Goal: Use online tool/utility: Utilize a website feature to perform a specific function

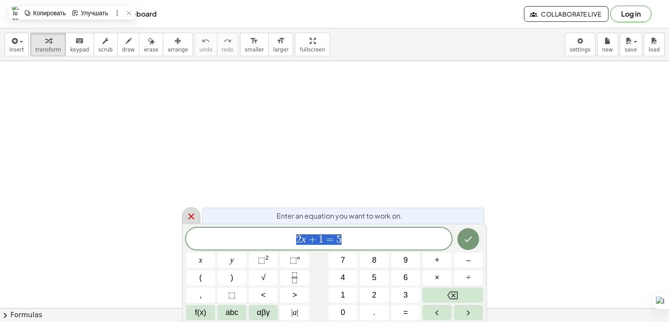
click at [196, 217] on icon at bounding box center [191, 216] width 10 height 10
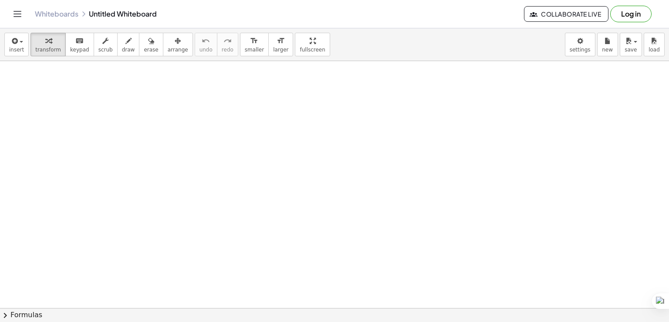
drag, startPoint x: 101, startPoint y: 97, endPoint x: 109, endPoint y: 108, distance: 13.1
click at [107, 48] on div "transform keyboard keypad scrub draw erase arrange" at bounding box center [112, 45] width 162 height 24
click at [117, 49] on button "draw" at bounding box center [128, 45] width 23 height 24
drag, startPoint x: 24, startPoint y: 88, endPoint x: 42, endPoint y: 92, distance: 17.8
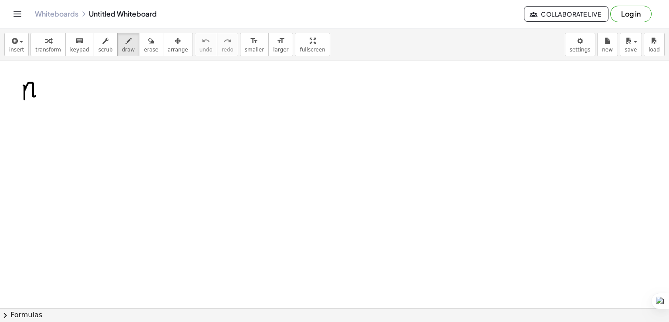
drag, startPoint x: 31, startPoint y: 80, endPoint x: 37, endPoint y: 104, distance: 24.4
drag, startPoint x: 40, startPoint y: 105, endPoint x: 44, endPoint y: 100, distance: 6.5
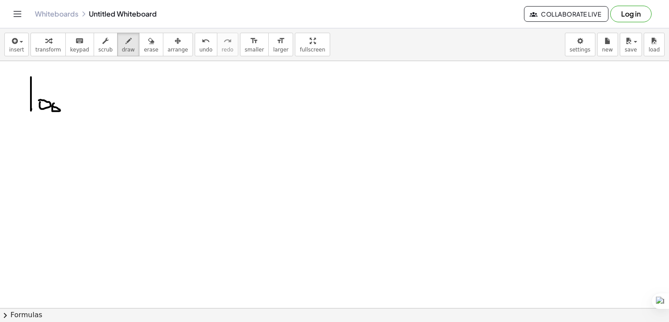
drag, startPoint x: 52, startPoint y: 105, endPoint x: 58, endPoint y: 105, distance: 6.2
drag, startPoint x: 63, startPoint y: 117, endPoint x: 52, endPoint y: 118, distance: 10.5
click at [200, 47] on span "undo" at bounding box center [206, 50] width 13 height 6
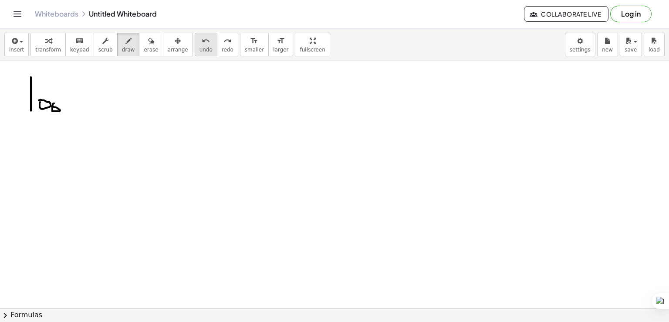
click at [200, 47] on span "undo" at bounding box center [206, 50] width 13 height 6
drag, startPoint x: 64, startPoint y: 100, endPoint x: 63, endPoint y: 115, distance: 15.7
drag, startPoint x: 74, startPoint y: 107, endPoint x: 77, endPoint y: 115, distance: 9.2
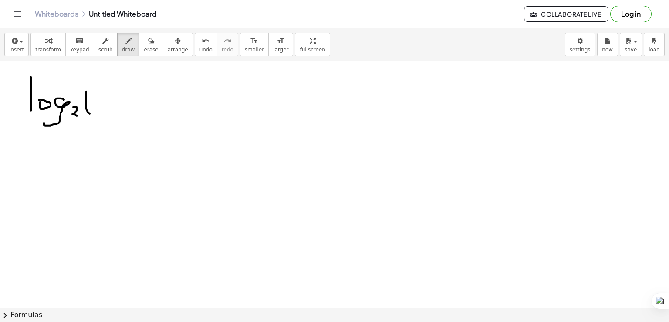
drag, startPoint x: 86, startPoint y: 91, endPoint x: 89, endPoint y: 114, distance: 22.9
drag, startPoint x: 102, startPoint y: 102, endPoint x: 104, endPoint y: 107, distance: 5.3
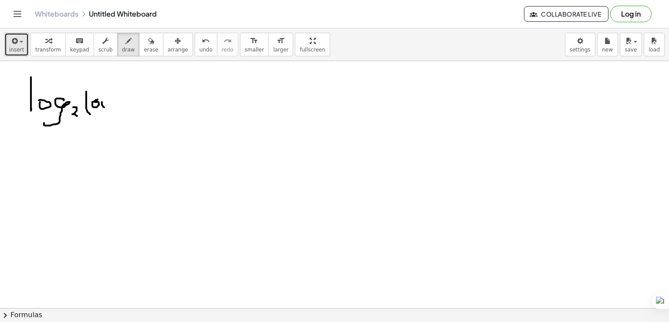
click at [17, 48] on span "insert" at bounding box center [16, 50] width 15 height 6
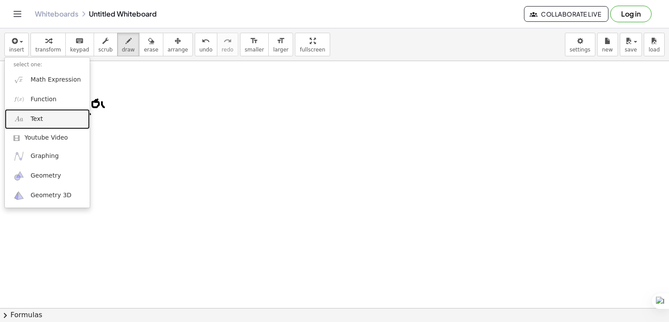
click at [31, 123] on link "Text" at bounding box center [47, 119] width 85 height 20
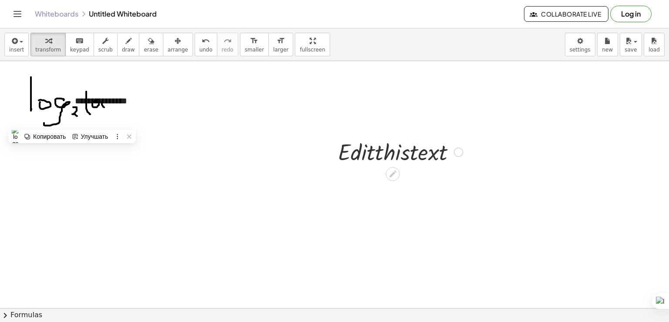
click at [391, 150] on div at bounding box center [401, 151] width 134 height 30
drag, startPoint x: 414, startPoint y: 158, endPoint x: 377, endPoint y: 167, distance: 39.1
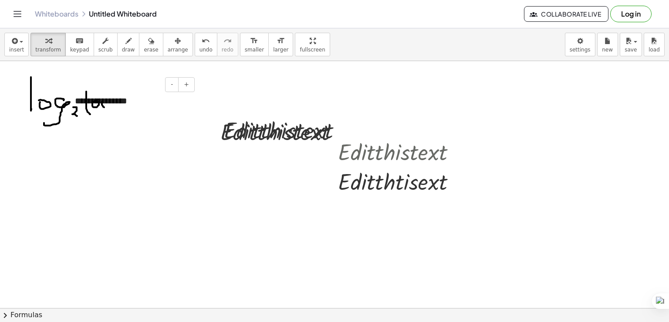
click at [142, 96] on div "**********" at bounding box center [131, 101] width 131 height 30
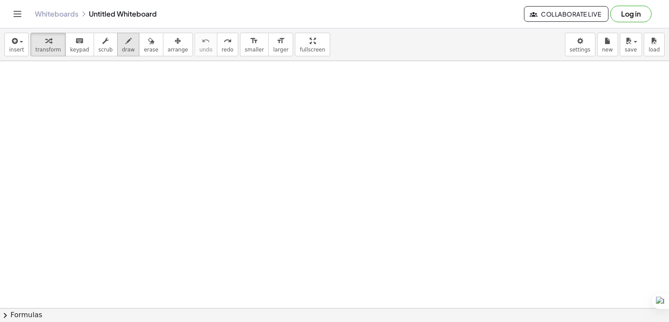
click at [122, 39] on div "button" at bounding box center [128, 40] width 13 height 10
click at [586, 37] on body "Graspable Math Activities Whiteboards Classes v1.28.3 | Privacy policy © 2025 |…" at bounding box center [334, 161] width 669 height 322
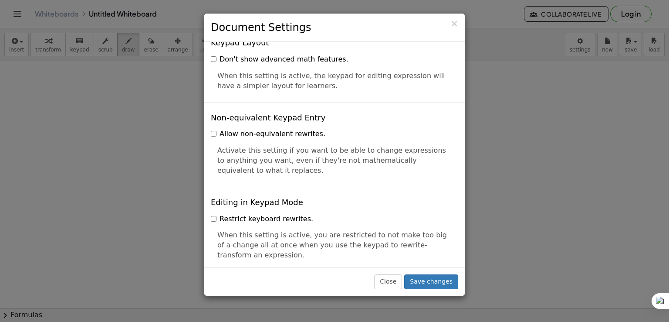
scroll to position [2098, 0]
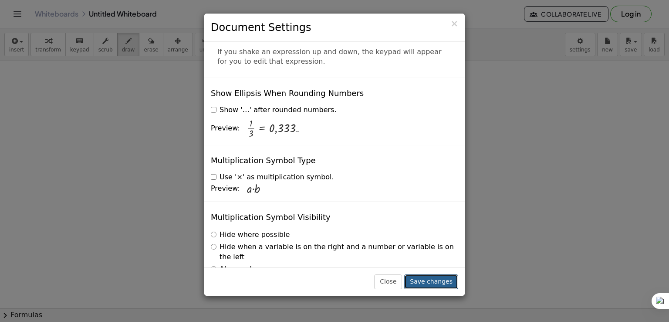
click at [430, 278] on button "Save changes" at bounding box center [431, 281] width 54 height 15
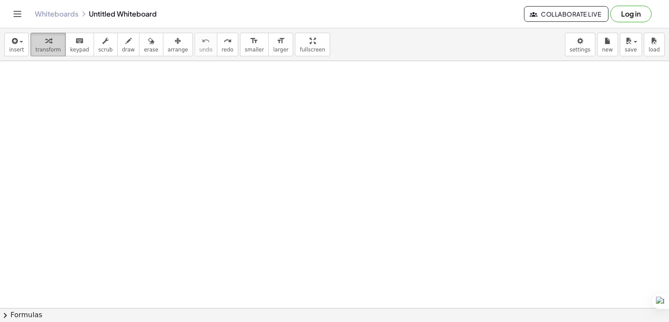
click at [37, 44] on div "button" at bounding box center [48, 40] width 26 height 10
drag, startPoint x: 90, startPoint y: 104, endPoint x: 116, endPoint y: 123, distance: 31.8
click at [76, 48] on span "keypad" at bounding box center [79, 50] width 19 height 6
drag, startPoint x: 107, startPoint y: 105, endPoint x: 132, endPoint y: 127, distance: 33.0
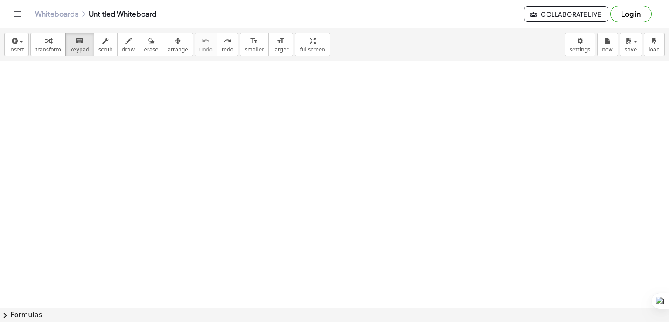
click at [17, 47] on span "insert" at bounding box center [16, 50] width 15 height 6
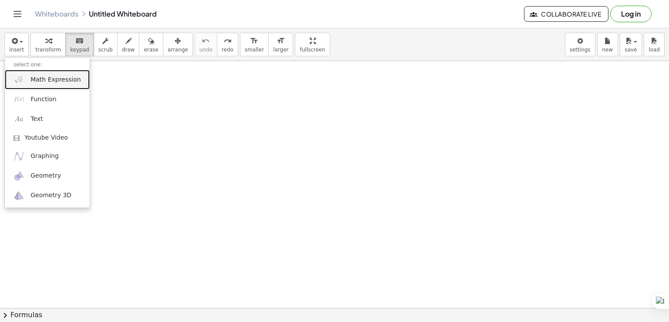
click at [43, 76] on span "Math Expression" at bounding box center [56, 79] width 50 height 9
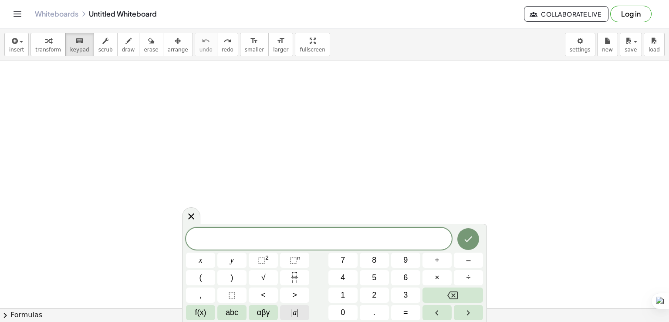
click at [302, 316] on button "| a |" at bounding box center [294, 312] width 29 height 15
click at [457, 297] on icon "Backspace" at bounding box center [453, 295] width 10 height 10
click at [242, 312] on button "abc" at bounding box center [231, 312] width 29 height 15
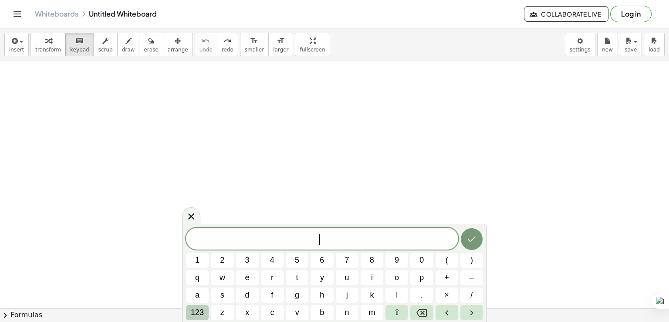
click at [201, 311] on span "123" at bounding box center [197, 312] width 13 height 12
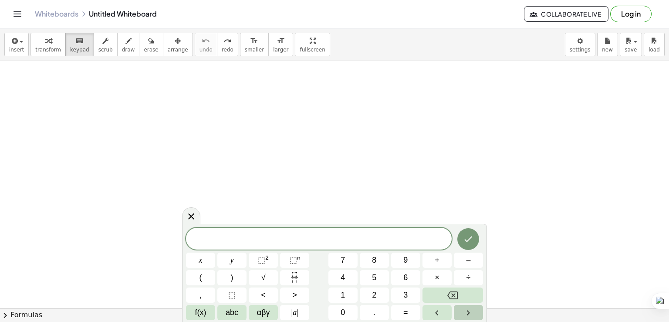
click at [465, 313] on icon "Right arrow" at bounding box center [468, 312] width 10 height 10
click at [442, 315] on button "Left arrow" at bounding box center [437, 312] width 29 height 15
click at [442, 315] on icon "Left arrow" at bounding box center [437, 312] width 10 height 10
click at [215, 265] on div "​ x y ⬚ 2 ⬚ n 7 8 9 + – ( ) √ 4 5 6 × ÷ , ⬚ < > 1 2 3 f(x) abc αβγ | a | 0 . =" at bounding box center [334, 273] width 297 height 92
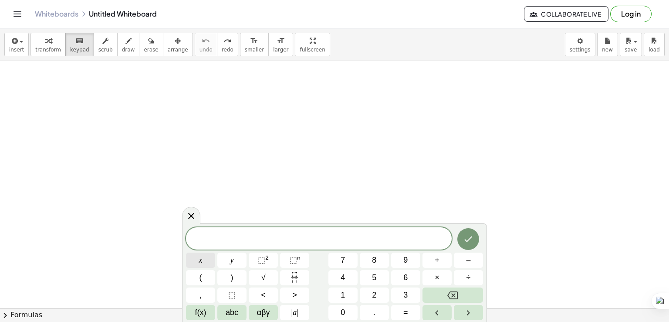
click at [212, 263] on button "x" at bounding box center [200, 259] width 29 height 15
click at [261, 261] on span "⬚" at bounding box center [261, 259] width 7 height 9
click at [445, 255] on button "+" at bounding box center [437, 259] width 29 height 15
click at [379, 267] on button "8" at bounding box center [374, 259] width 29 height 15
click at [295, 280] on icon "Fraction" at bounding box center [294, 277] width 11 height 11
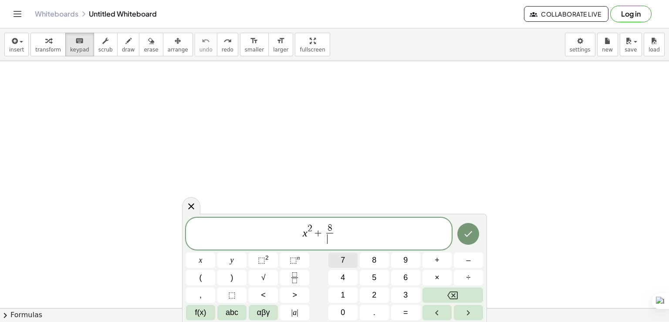
click at [341, 257] on span "7" at bounding box center [343, 260] width 4 height 12
click at [344, 234] on span "x 2 + 8 7 ​ ​" at bounding box center [319, 234] width 266 height 23
click at [241, 261] on button "y" at bounding box center [231, 259] width 29 height 15
click at [407, 312] on span "=" at bounding box center [406, 312] width 5 height 12
click at [346, 292] on button "1" at bounding box center [343, 294] width 29 height 15
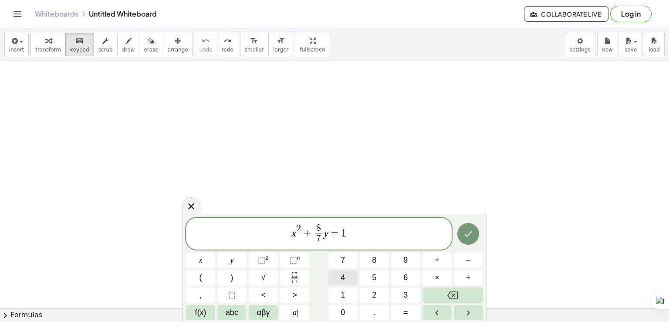
click at [345, 272] on button "4" at bounding box center [343, 277] width 29 height 15
click at [472, 237] on icon "Done" at bounding box center [468, 233] width 10 height 10
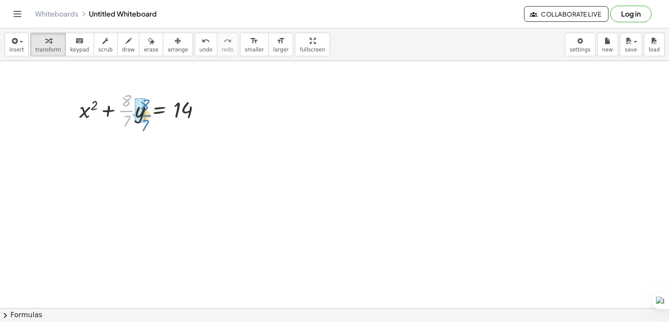
drag, startPoint x: 132, startPoint y: 112, endPoint x: 151, endPoint y: 117, distance: 19.0
click at [151, 117] on div at bounding box center [144, 110] width 138 height 44
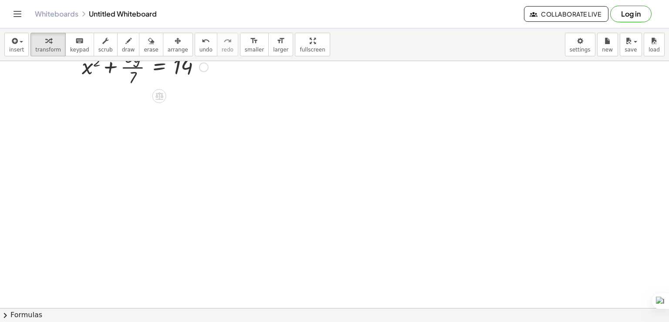
scroll to position [44, 0]
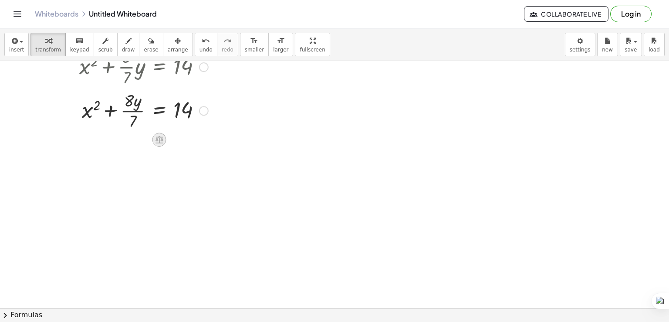
click at [160, 138] on icon at bounding box center [159, 139] width 9 height 9
click at [178, 141] on div "÷" at bounding box center [177, 139] width 14 height 14
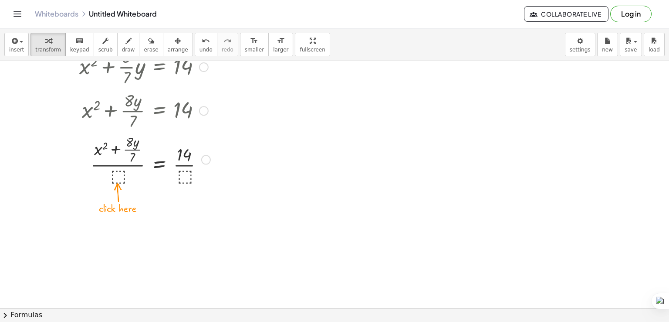
drag, startPoint x: 113, startPoint y: 173, endPoint x: 121, endPoint y: 175, distance: 8.4
click at [116, 175] on div at bounding box center [145, 159] width 140 height 54
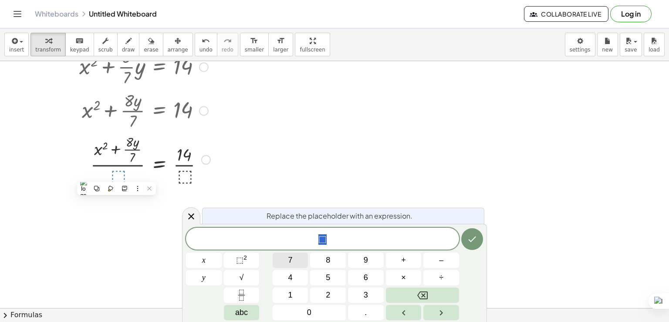
click at [297, 258] on button "7" at bounding box center [291, 259] width 36 height 15
click at [473, 240] on icon "Done" at bounding box center [472, 239] width 10 height 10
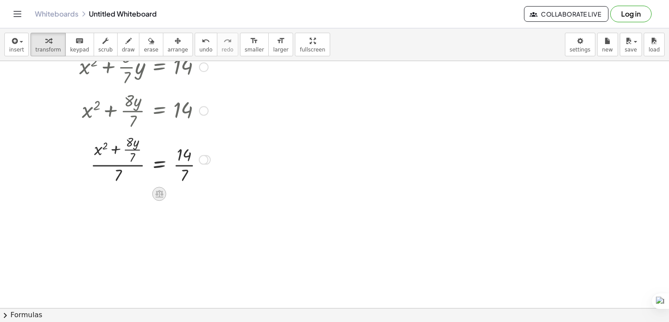
click at [164, 194] on div at bounding box center [160, 194] width 14 height 14
click at [223, 204] on div at bounding box center [334, 263] width 669 height 493
drag, startPoint x: 184, startPoint y: 156, endPoint x: 186, endPoint y: 175, distance: 18.8
drag, startPoint x: 128, startPoint y: 220, endPoint x: 112, endPoint y: 224, distance: 15.7
click at [110, 228] on div at bounding box center [145, 213] width 140 height 54
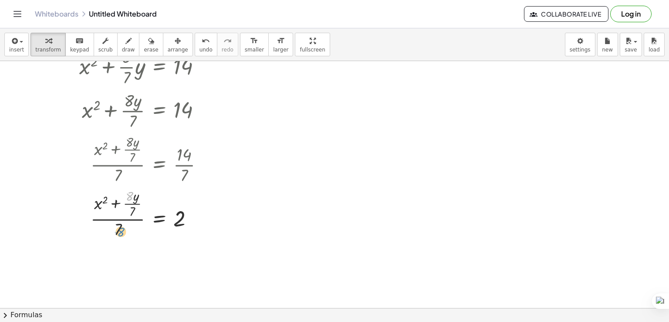
drag, startPoint x: 131, startPoint y: 190, endPoint x: 119, endPoint y: 222, distance: 33.9
click at [119, 225] on div at bounding box center [145, 213] width 140 height 54
drag, startPoint x: 89, startPoint y: 198, endPoint x: 131, endPoint y: 204, distance: 42.8
click at [131, 204] on div at bounding box center [145, 213] width 140 height 54
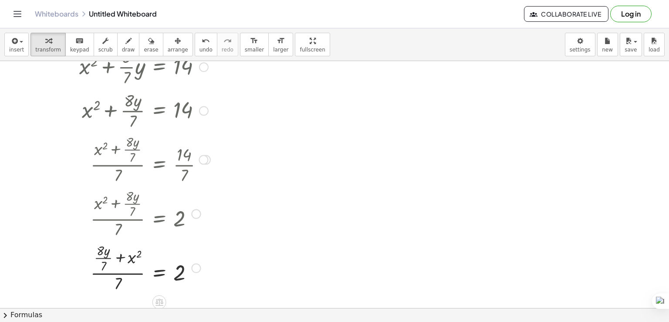
click at [126, 204] on div at bounding box center [145, 213] width 140 height 54
click at [194, 214] on div at bounding box center [196, 214] width 10 height 10
drag, startPoint x: 178, startPoint y: 208, endPoint x: 171, endPoint y: 207, distance: 7.4
click at [178, 207] on div at bounding box center [145, 213] width 140 height 54
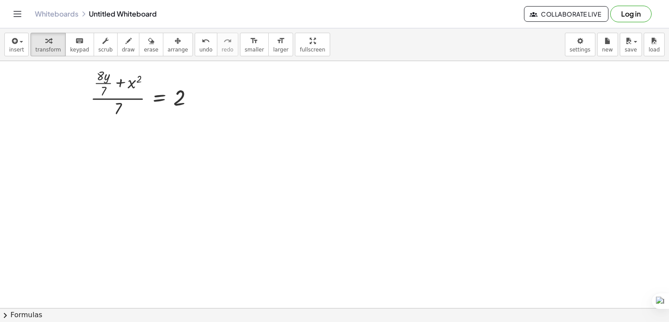
scroll to position [203, 0]
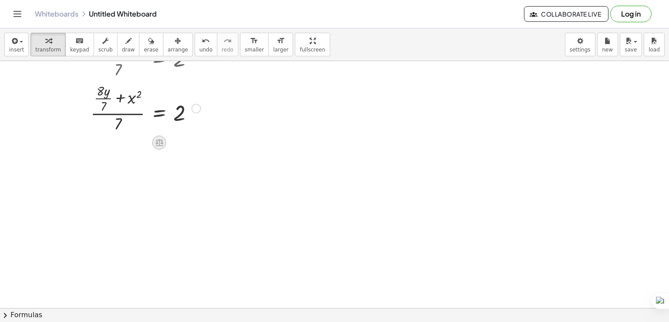
click at [162, 142] on icon at bounding box center [160, 142] width 8 height 7
click at [160, 136] on span "×" at bounding box center [159, 142] width 5 height 13
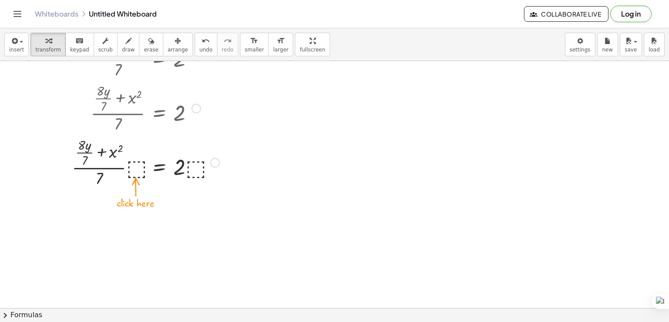
click at [143, 167] on div at bounding box center [146, 162] width 156 height 54
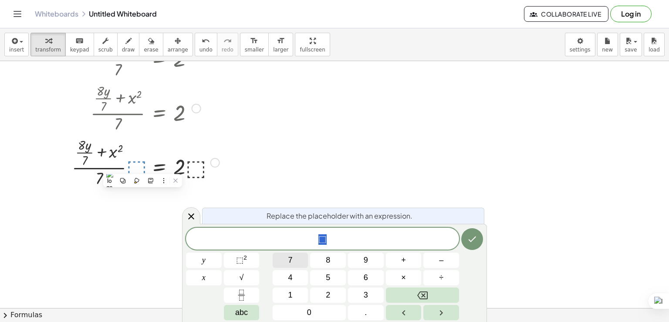
click at [299, 260] on button "7" at bounding box center [291, 259] width 36 height 15
click at [482, 241] on div "Replace the placeholder with an expression. 7 y x 7 8 9 + – 4 5 6 × ÷ ⬚ 2 √ abc…" at bounding box center [334, 273] width 305 height 98
click at [482, 241] on button "Done" at bounding box center [473, 239] width 22 height 22
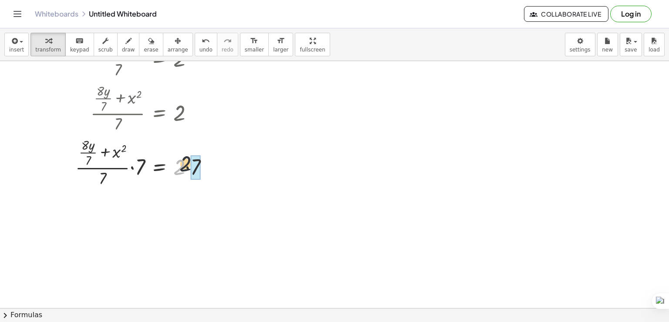
drag, startPoint x: 178, startPoint y: 173, endPoint x: 191, endPoint y: 166, distance: 14.6
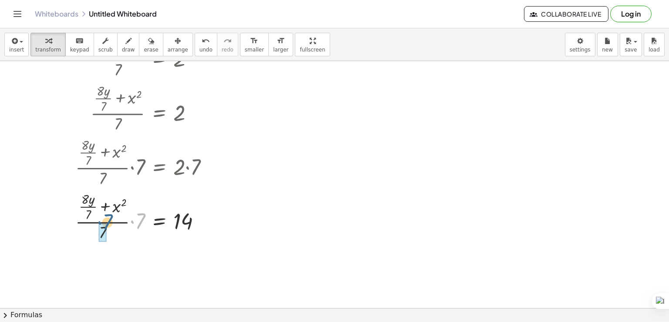
drag, startPoint x: 143, startPoint y: 220, endPoint x: 111, endPoint y: 224, distance: 33.0
click at [108, 223] on div at bounding box center [145, 216] width 149 height 54
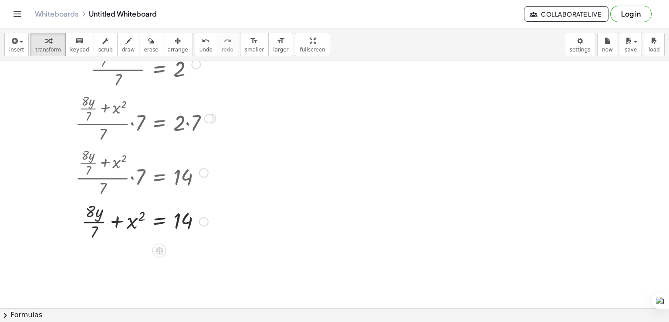
scroll to position [247, 0]
click at [200, 49] on span "undo" at bounding box center [206, 50] width 13 height 6
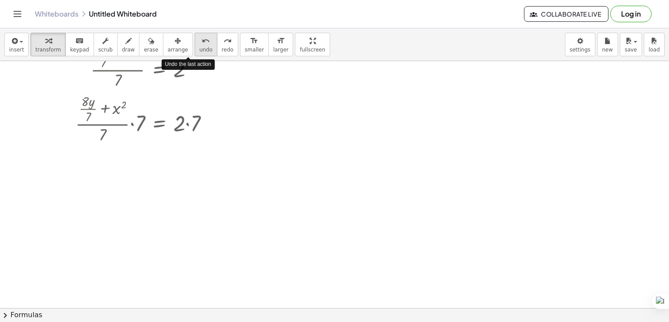
click at [200, 49] on span "undo" at bounding box center [206, 50] width 13 height 6
click at [200, 48] on span "undo" at bounding box center [206, 50] width 13 height 6
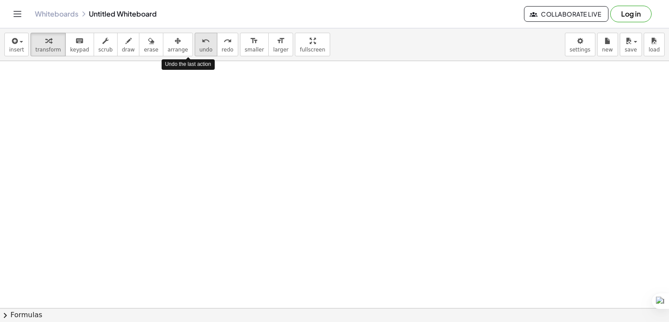
click at [200, 47] on span "undo" at bounding box center [206, 50] width 13 height 6
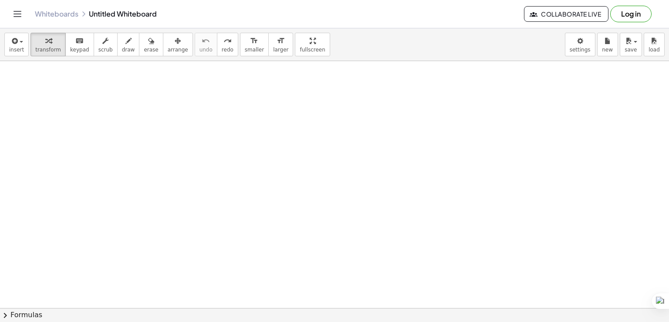
scroll to position [0, 0]
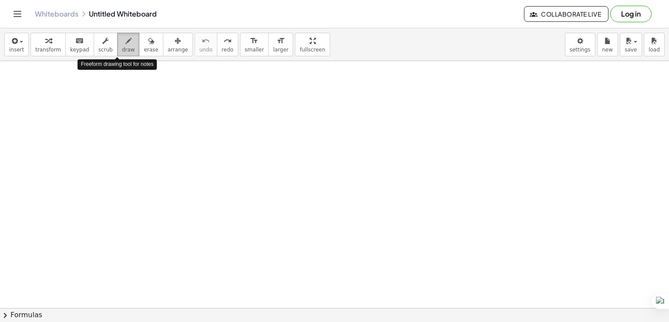
click at [122, 52] on span "draw" at bounding box center [128, 50] width 13 height 6
click at [101, 54] on button "scrub" at bounding box center [106, 45] width 24 height 24
drag, startPoint x: 99, startPoint y: 98, endPoint x: 145, endPoint y: 119, distance: 50.9
click at [158, 125] on div at bounding box center [334, 307] width 669 height 493
drag, startPoint x: 122, startPoint y: 112, endPoint x: 128, endPoint y: 136, distance: 24.6
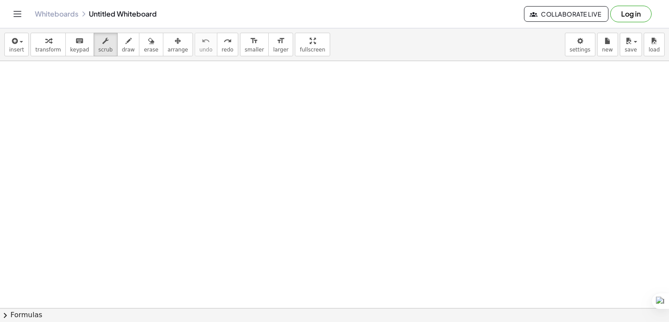
click at [128, 136] on div at bounding box center [334, 307] width 669 height 493
click at [122, 54] on button "draw" at bounding box center [128, 45] width 23 height 24
drag, startPoint x: 119, startPoint y: 109, endPoint x: 114, endPoint y: 143, distance: 33.9
click at [119, 151] on div at bounding box center [334, 307] width 669 height 493
drag, startPoint x: 101, startPoint y: 50, endPoint x: 109, endPoint y: 56, distance: 10.2
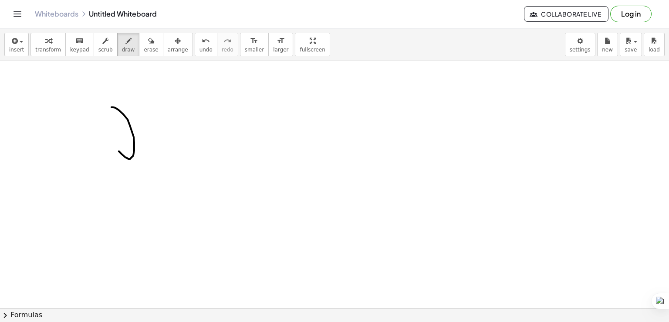
click at [105, 51] on button "scrub" at bounding box center [106, 45] width 24 height 24
drag, startPoint x: 115, startPoint y: 109, endPoint x: 134, endPoint y: 127, distance: 26.5
click at [132, 129] on div at bounding box center [334, 307] width 669 height 493
drag, startPoint x: 133, startPoint y: 134, endPoint x: 132, endPoint y: 145, distance: 10.9
click at [129, 151] on div at bounding box center [334, 307] width 669 height 493
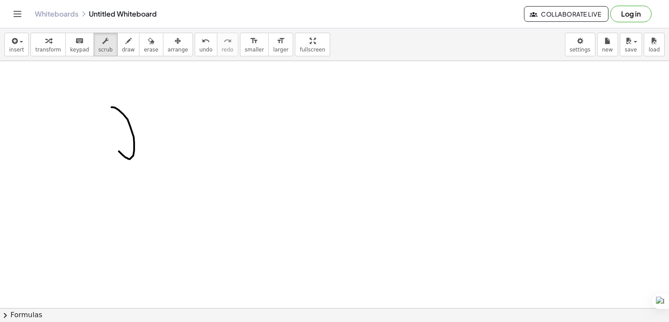
drag, startPoint x: 130, startPoint y: 142, endPoint x: 112, endPoint y: 146, distance: 18.8
click at [112, 146] on div at bounding box center [334, 307] width 669 height 493
drag, startPoint x: 122, startPoint y: 112, endPoint x: 235, endPoint y: 144, distance: 117.2
drag, startPoint x: 235, startPoint y: 144, endPoint x: 106, endPoint y: 126, distance: 130.2
click at [108, 127] on div at bounding box center [334, 307] width 669 height 493
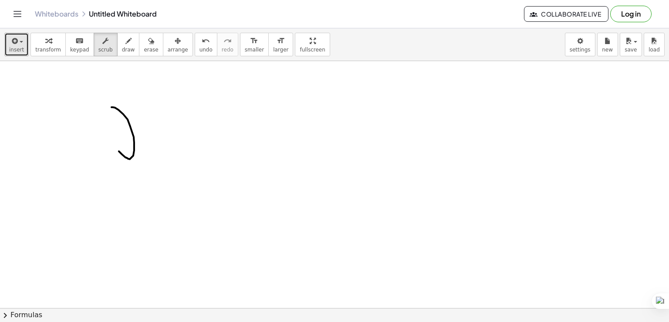
click at [21, 46] on button "insert" at bounding box center [16, 45] width 24 height 24
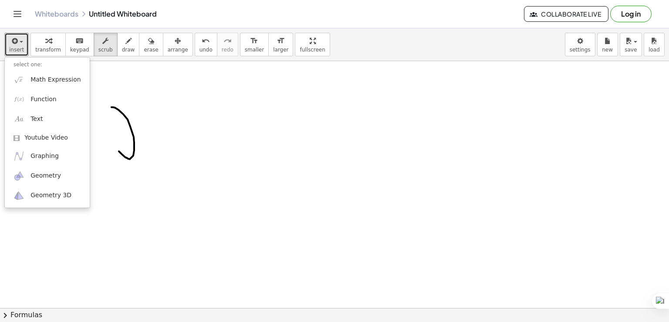
click at [173, 101] on div at bounding box center [334, 307] width 669 height 493
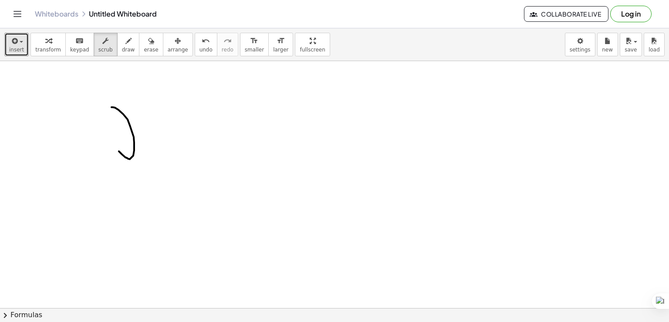
drag, startPoint x: 157, startPoint y: 117, endPoint x: 189, endPoint y: 118, distance: 32.3
click at [181, 112] on div at bounding box center [334, 307] width 669 height 493
drag, startPoint x: 157, startPoint y: 142, endPoint x: 173, endPoint y: 129, distance: 20.6
click at [153, 118] on div at bounding box center [334, 307] width 669 height 493
drag, startPoint x: 173, startPoint y: 129, endPoint x: 27, endPoint y: 7, distance: 190.9
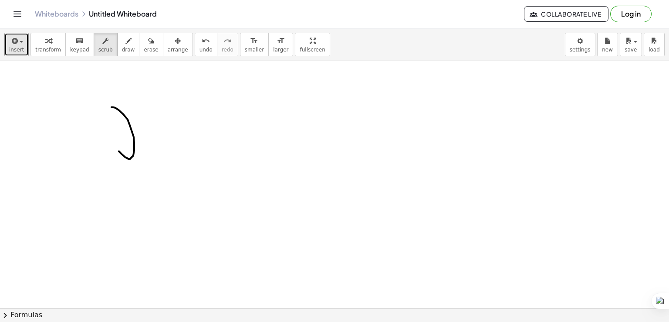
click at [85, 82] on div at bounding box center [334, 307] width 669 height 493
